Goal: Understand process/instructions: Learn about a topic

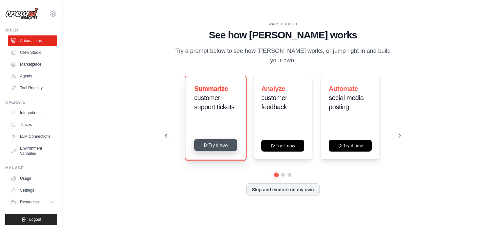
click at [216, 141] on button "Try it now" at bounding box center [215, 145] width 43 height 12
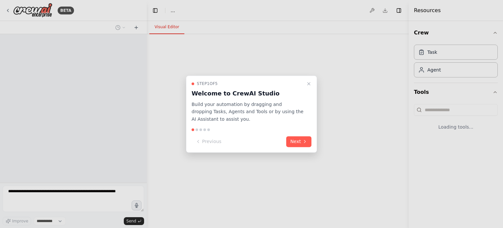
select select "****"
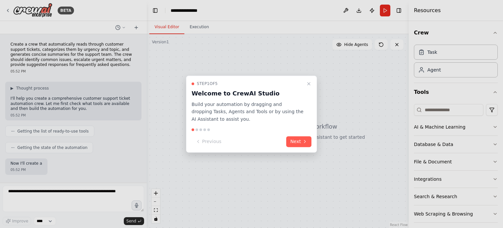
scroll to position [40, 0]
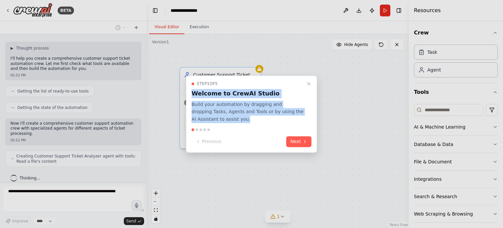
drag, startPoint x: 241, startPoint y: 82, endPoint x: 285, endPoint y: 125, distance: 61.3
click at [285, 125] on div "Step 1 of 5 Welcome to CrewAI Studio Build your automation by dragging and drop…" at bounding box center [251, 113] width 131 height 77
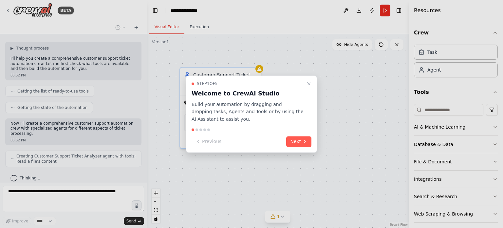
click at [244, 142] on div "Previous Next" at bounding box center [252, 141] width 120 height 11
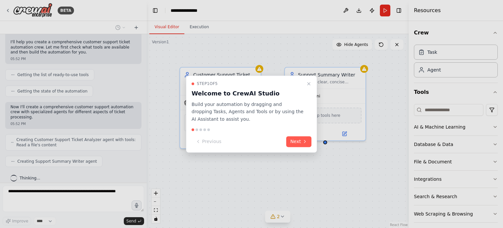
scroll to position [72, 0]
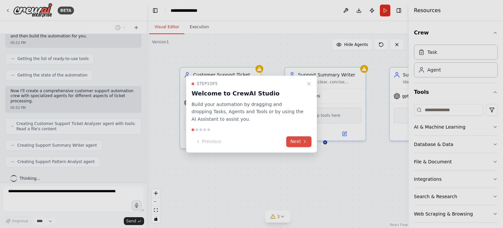
click at [305, 140] on icon at bounding box center [304, 141] width 1 height 3
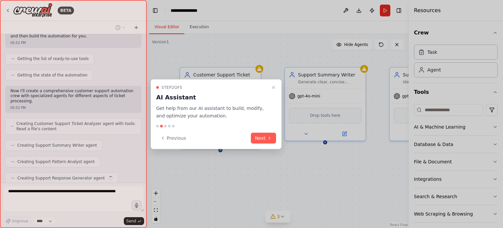
scroll to position [89, 0]
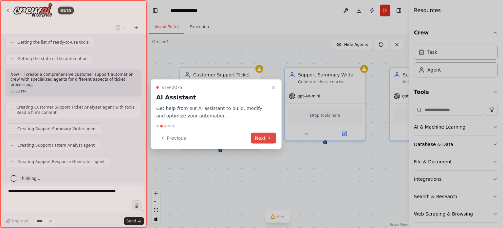
click at [264, 139] on button "Next" at bounding box center [263, 137] width 25 height 11
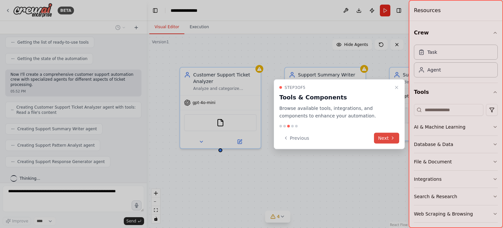
click at [386, 137] on button "Next" at bounding box center [386, 137] width 25 height 11
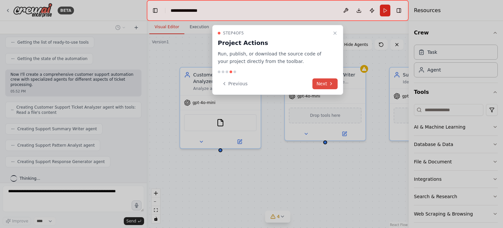
click at [320, 83] on button "Next" at bounding box center [324, 83] width 25 height 11
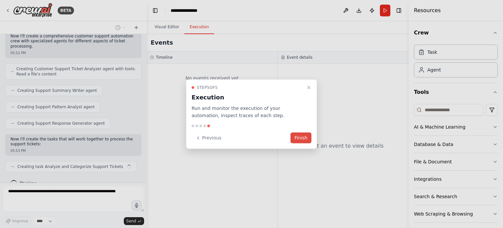
scroll to position [132, 0]
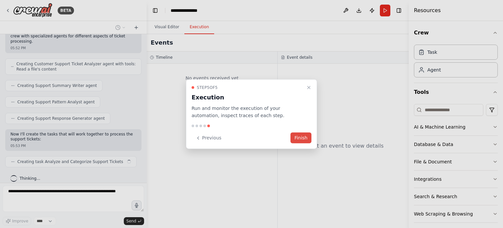
click at [302, 137] on button "Finish" at bounding box center [300, 137] width 21 height 11
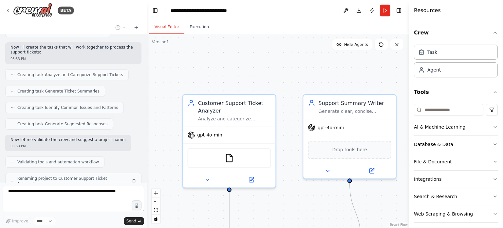
scroll to position [235, 0]
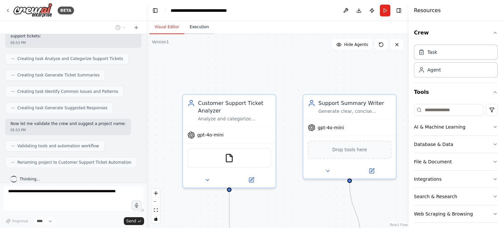
click at [198, 26] on button "Execution" at bounding box center [199, 27] width 30 height 14
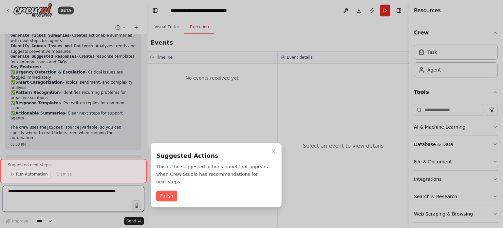
scroll to position [470, 0]
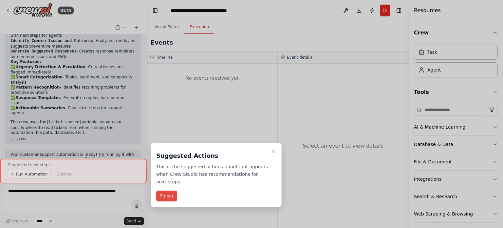
click at [168, 190] on button "Finish" at bounding box center [166, 195] width 21 height 11
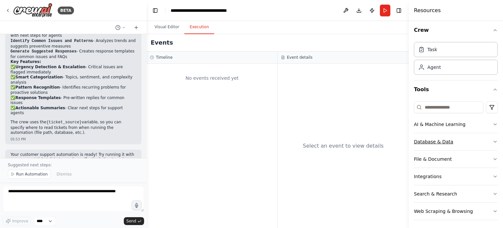
scroll to position [4, 0]
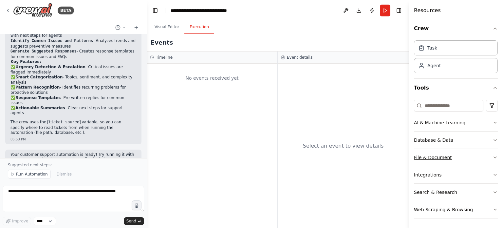
click at [436, 157] on button "File & Document" at bounding box center [456, 157] width 84 height 17
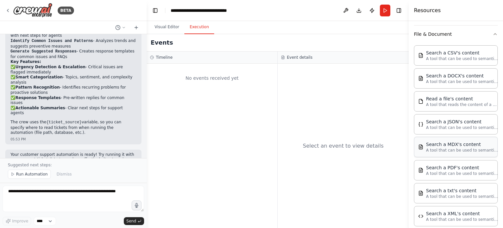
scroll to position [192, 0]
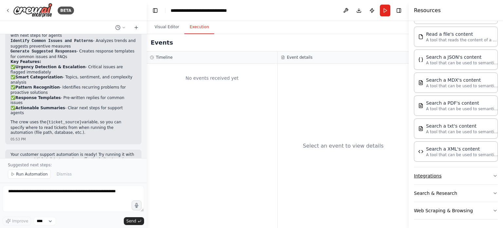
click at [436, 173] on button "Integrations" at bounding box center [456, 175] width 84 height 17
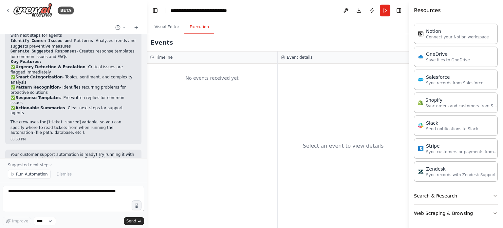
scroll to position [495, 0]
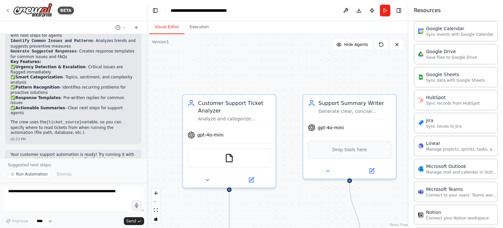
click at [168, 28] on button "Visual Editor" at bounding box center [166, 27] width 35 height 14
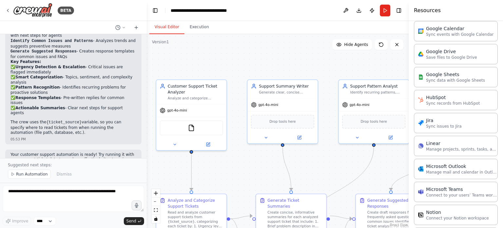
drag, startPoint x: 309, startPoint y: 85, endPoint x: 288, endPoint y: 61, distance: 31.3
click at [288, 61] on div ".deletable-edge-delete-btn { width: 20px; height: 20px; border: 0px solid #ffff…" at bounding box center [278, 130] width 262 height 193
click at [25, 174] on span "Run Automation" at bounding box center [32, 173] width 32 height 5
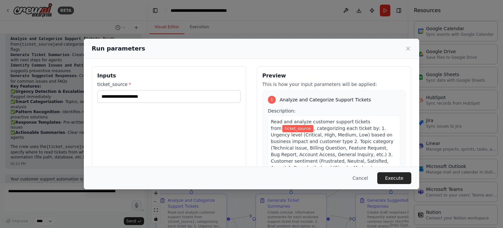
scroll to position [0, 0]
click at [134, 99] on input "ticket_source *" at bounding box center [168, 96] width 143 height 12
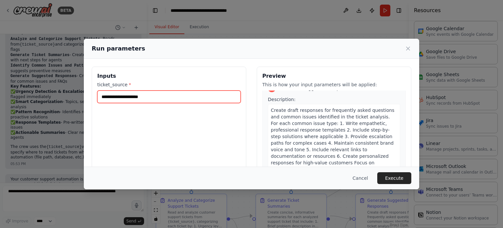
scroll to position [505, 0]
click at [408, 48] on icon at bounding box center [407, 48] width 3 height 3
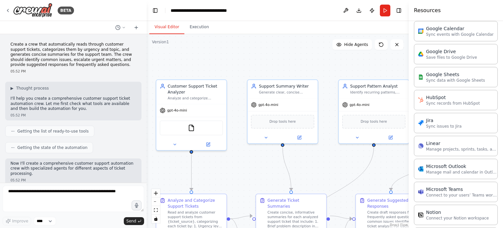
scroll to position [0, 0]
click at [346, 10] on button at bounding box center [345, 11] width 10 height 12
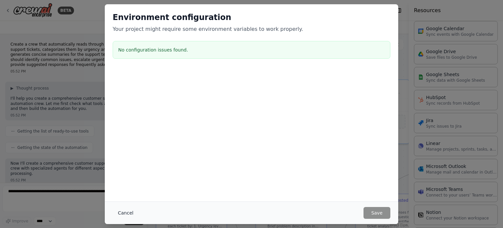
click at [126, 212] on button "Cancel" at bounding box center [126, 213] width 26 height 12
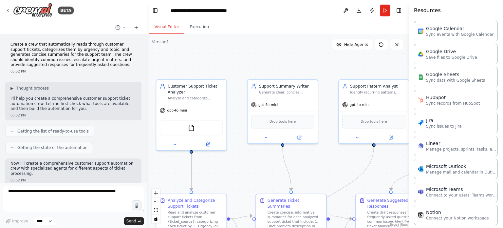
drag, startPoint x: 59, startPoint y: 0, endPoint x: 268, endPoint y: 34, distance: 211.6
click at [276, 46] on div ".deletable-edge-delete-btn { width: 20px; height: 20px; border: 0px solid #ffff…" at bounding box center [278, 130] width 262 height 193
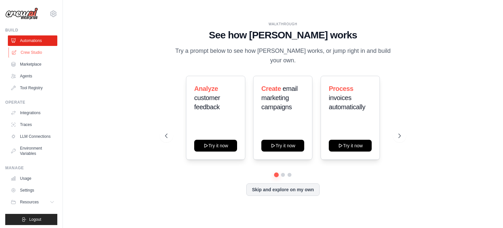
click at [39, 53] on link "Crew Studio" at bounding box center [33, 52] width 49 height 10
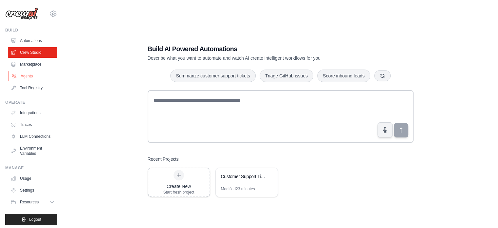
click at [26, 76] on link "Agents" at bounding box center [33, 76] width 49 height 10
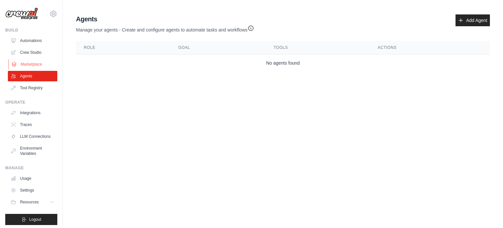
click at [34, 62] on link "Marketplace" at bounding box center [33, 64] width 49 height 10
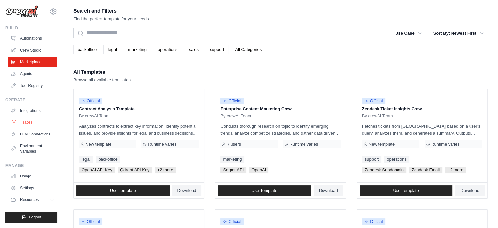
scroll to position [7, 0]
click at [50, 201] on icon at bounding box center [52, 199] width 5 height 5
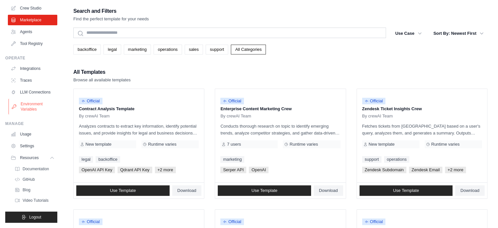
scroll to position [49, 0]
click at [33, 169] on span "Documentation" at bounding box center [36, 168] width 27 height 5
